Goal: Find specific page/section: Find specific page/section

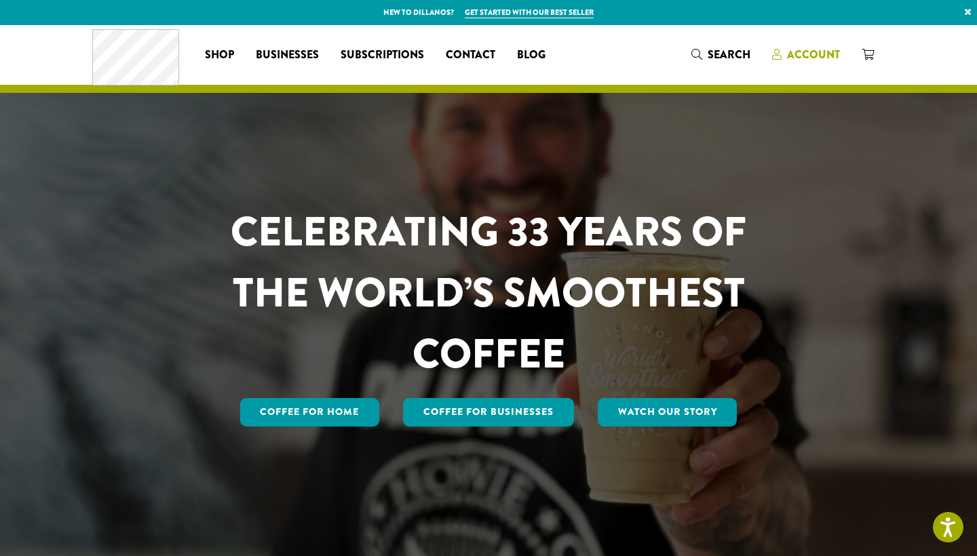
click at [792, 56] on span "Account" at bounding box center [813, 55] width 53 height 16
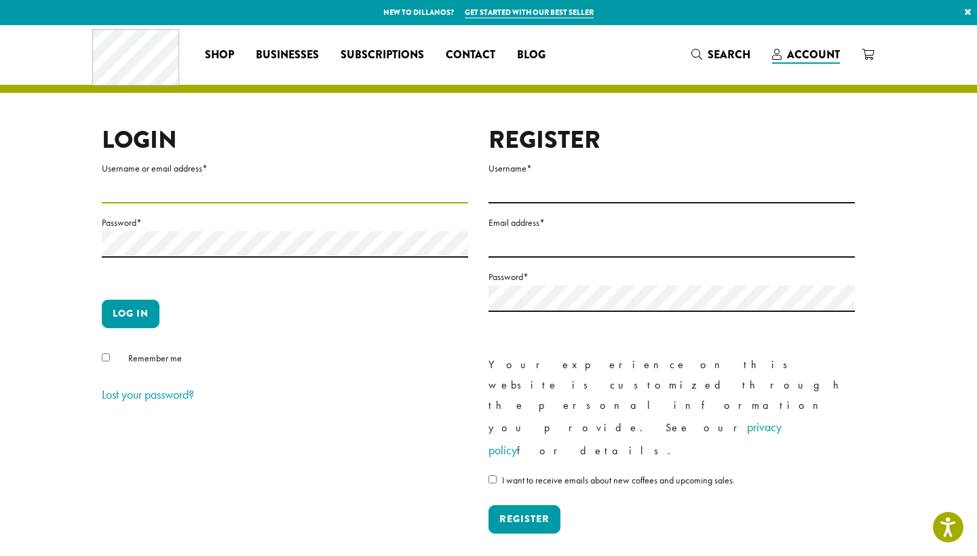
type input "**********"
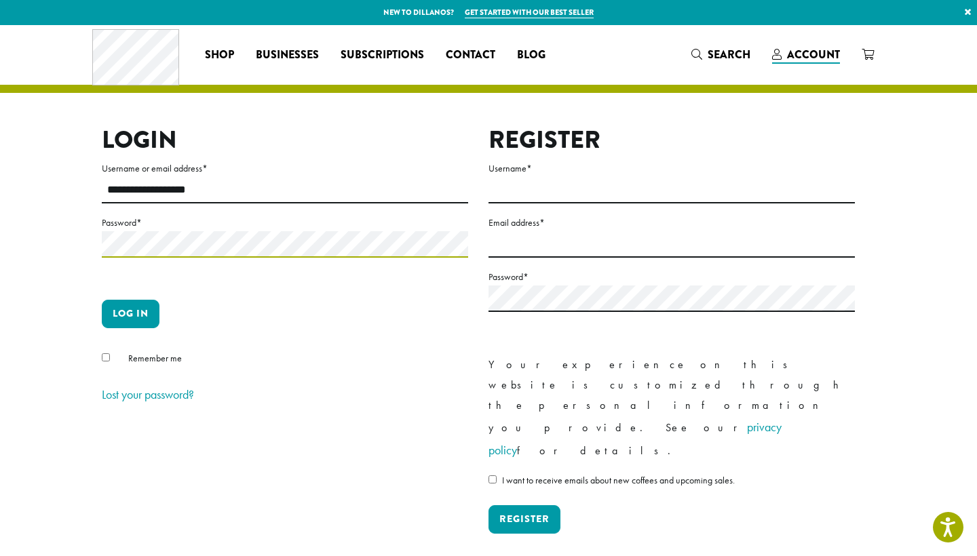
click at [130, 313] on button "Log in" at bounding box center [131, 314] width 58 height 28
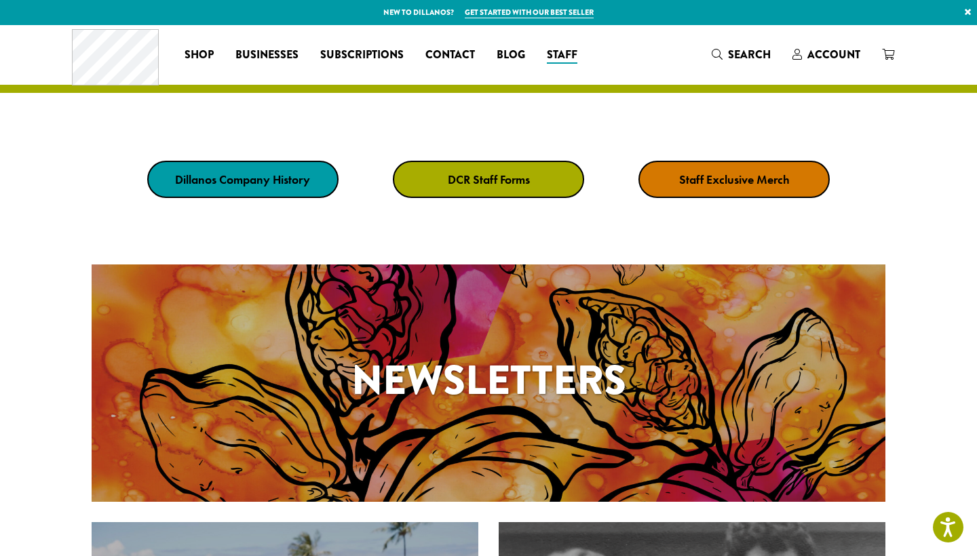
click at [475, 178] on strong "DCR Staff Forms" at bounding box center [489, 180] width 82 height 16
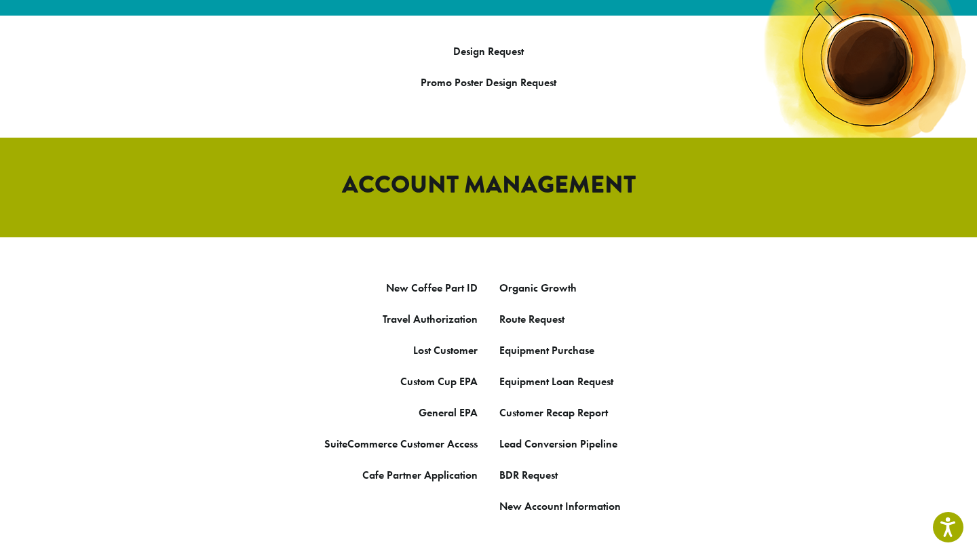
scroll to position [640, 0]
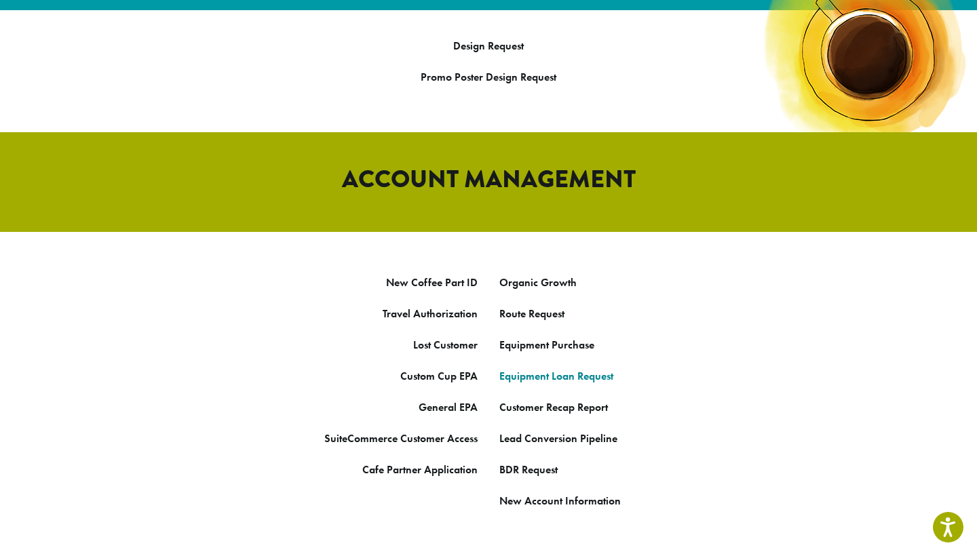
click at [532, 369] on link "Equipment Loan Request" at bounding box center [556, 376] width 114 height 14
